Goal: Find contact information: Find contact information

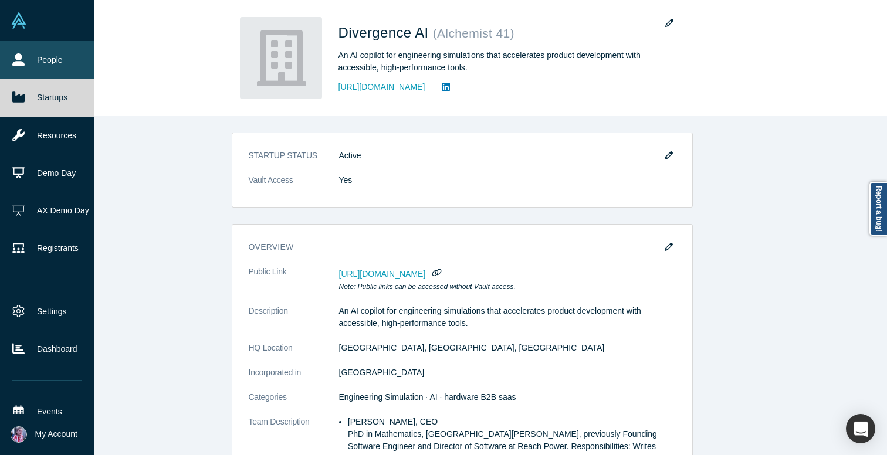
scroll to position [66, 0]
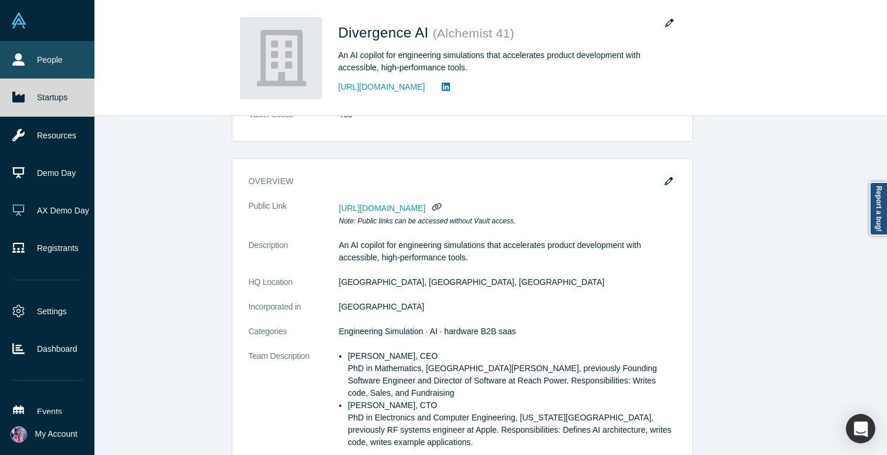
click at [32, 66] on link "People" at bounding box center [47, 60] width 94 height 38
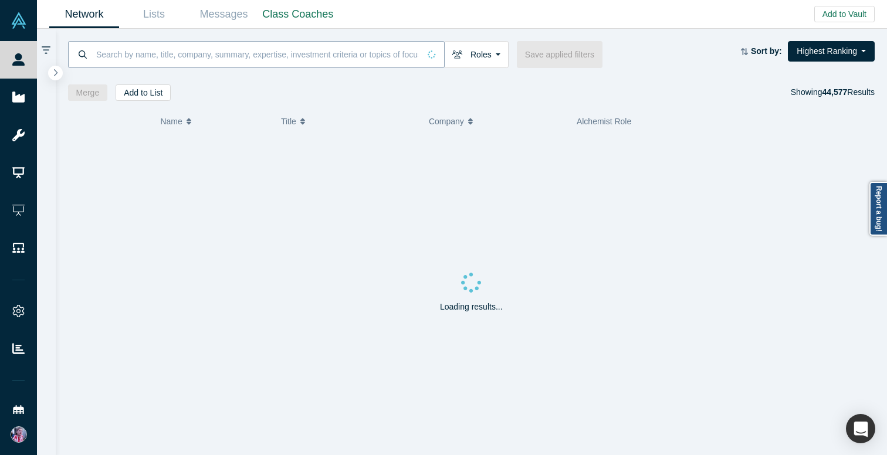
click at [158, 62] on input at bounding box center [257, 54] width 324 height 28
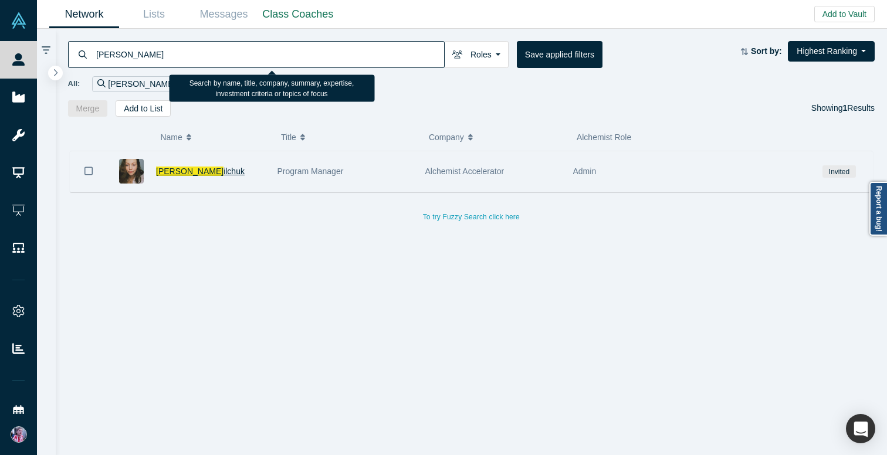
type input "[PERSON_NAME]"
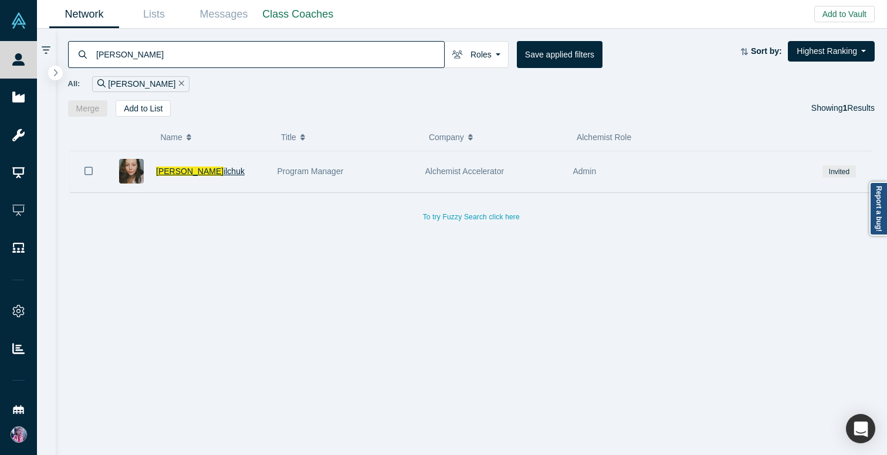
click at [223, 172] on span "ilchuk" at bounding box center [233, 171] width 21 height 9
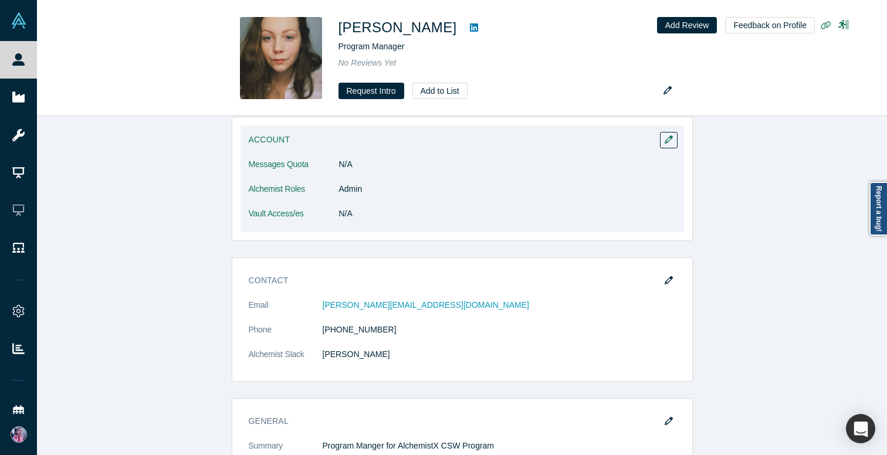
scroll to position [103, 0]
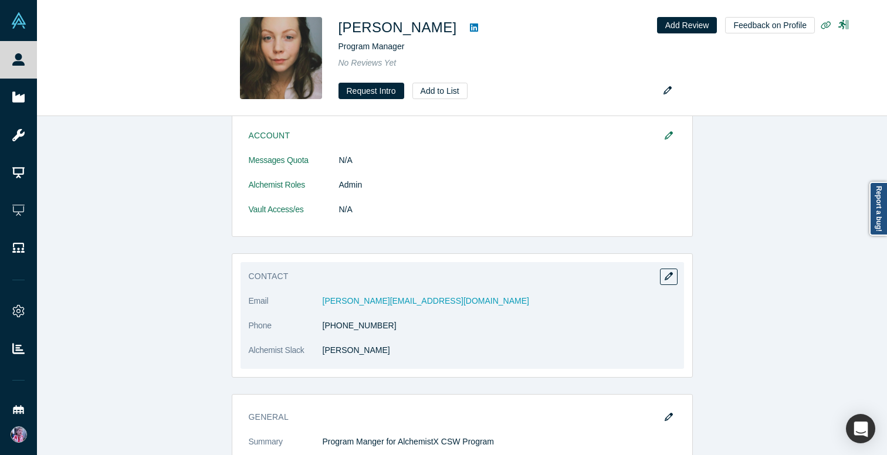
drag, startPoint x: 398, startPoint y: 331, endPoint x: 320, endPoint y: 330, distance: 77.4
click at [320, 330] on dl "Email [PERSON_NAME][EMAIL_ADDRESS][DOMAIN_NAME] Phone [PHONE_NUMBER] Alchemist …" at bounding box center [462, 332] width 427 height 74
copy dl "[PHONE_NUMBER]"
